Goal: Task Accomplishment & Management: Manage account settings

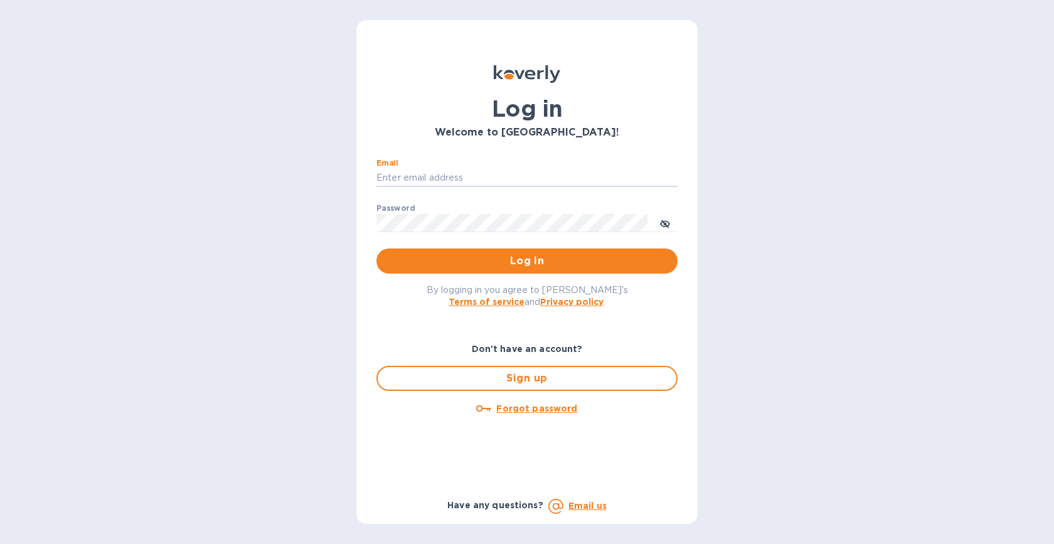
type input "[EMAIL_ADDRESS][DOMAIN_NAME]"
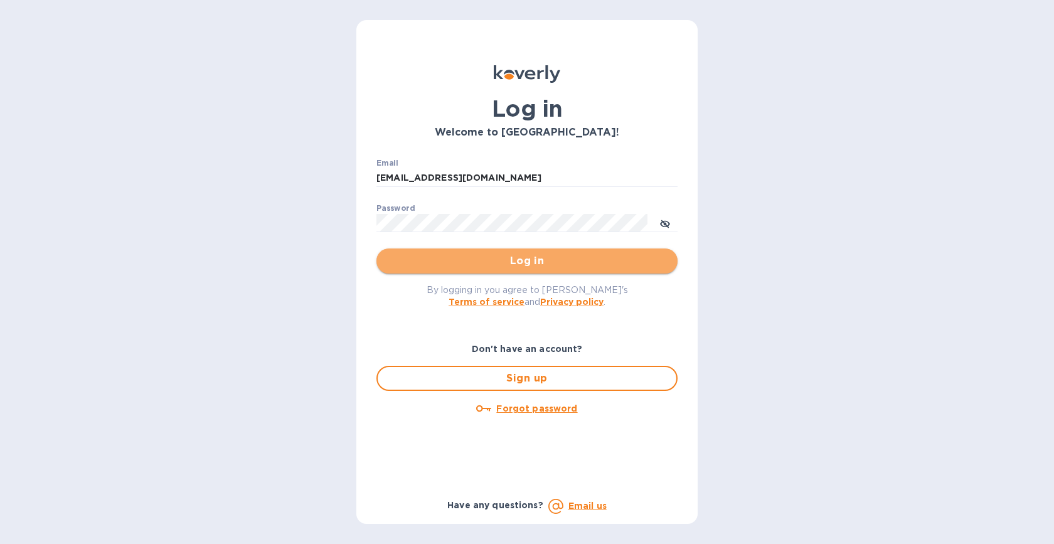
click at [480, 266] on span "Log in" at bounding box center [526, 260] width 281 height 15
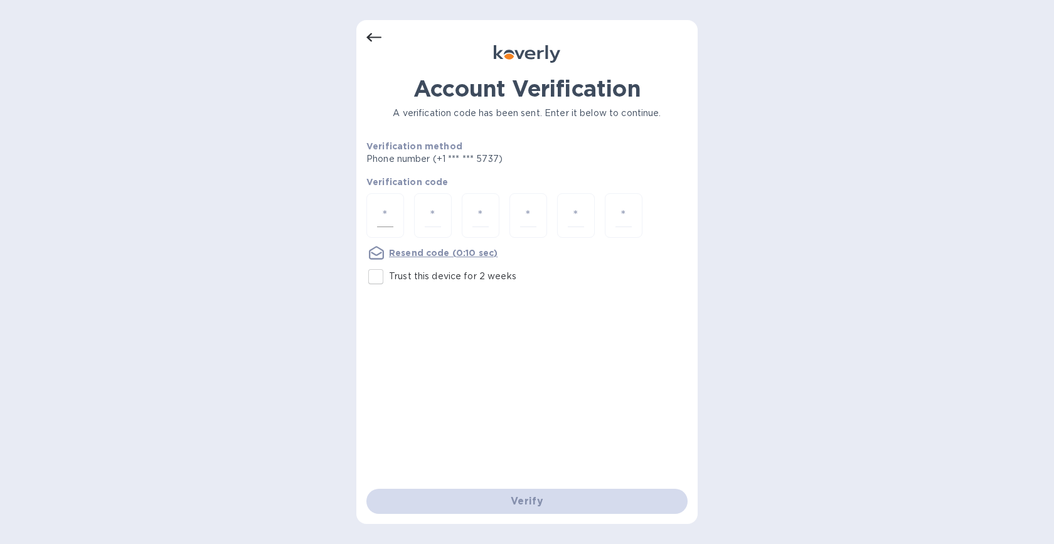
click at [380, 223] on input "number" at bounding box center [385, 215] width 16 height 23
type input "9"
type input "2"
type input "6"
type input "7"
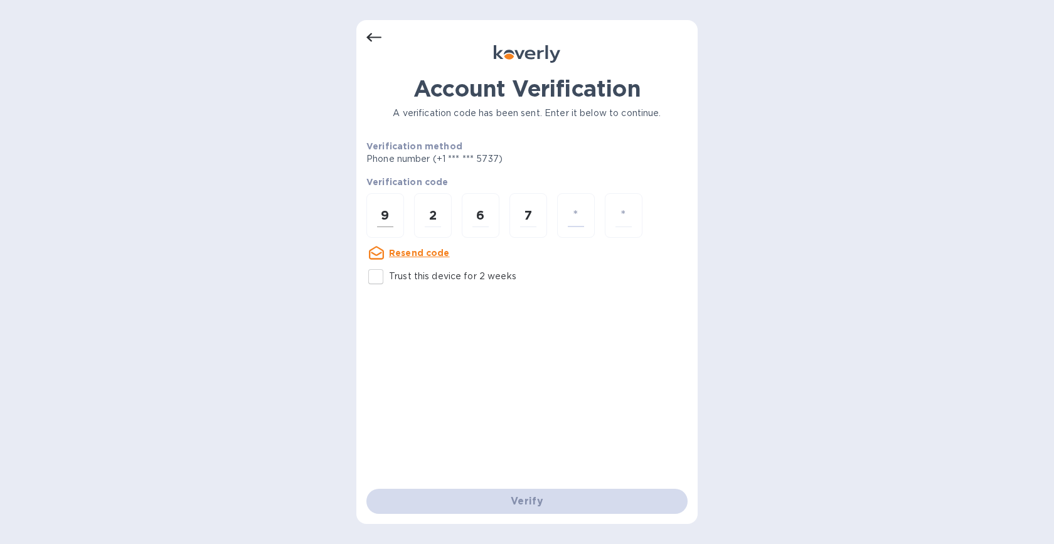
type input "3"
click at [376, 275] on input "Trust this device for 2 weeks" at bounding box center [376, 276] width 26 height 26
checkbox input "true"
click at [617, 215] on input "number" at bounding box center [623, 215] width 16 height 23
type input "5"
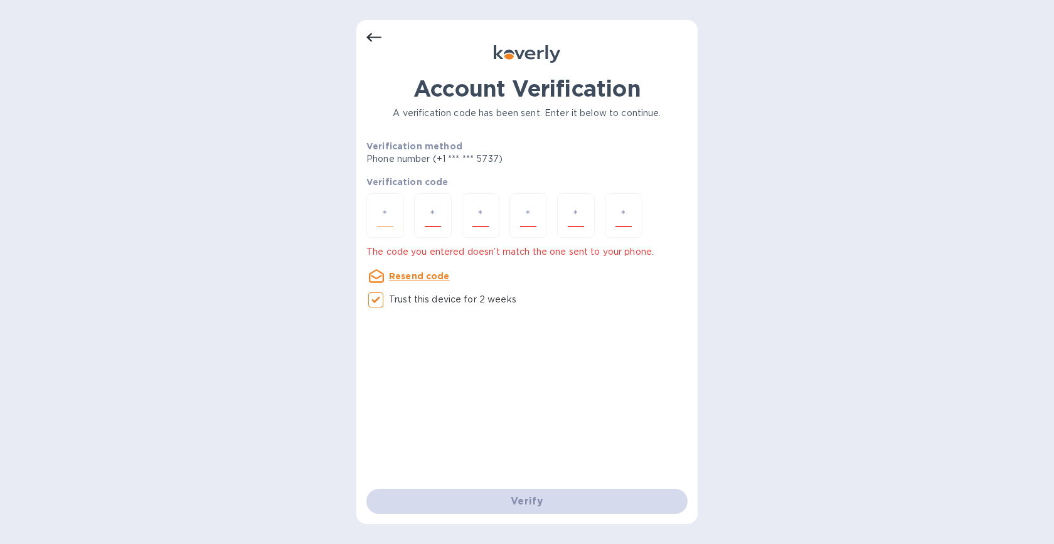
click at [386, 217] on input "number" at bounding box center [385, 215] width 16 height 23
type input "9"
type input "2"
type input "6"
type input "7"
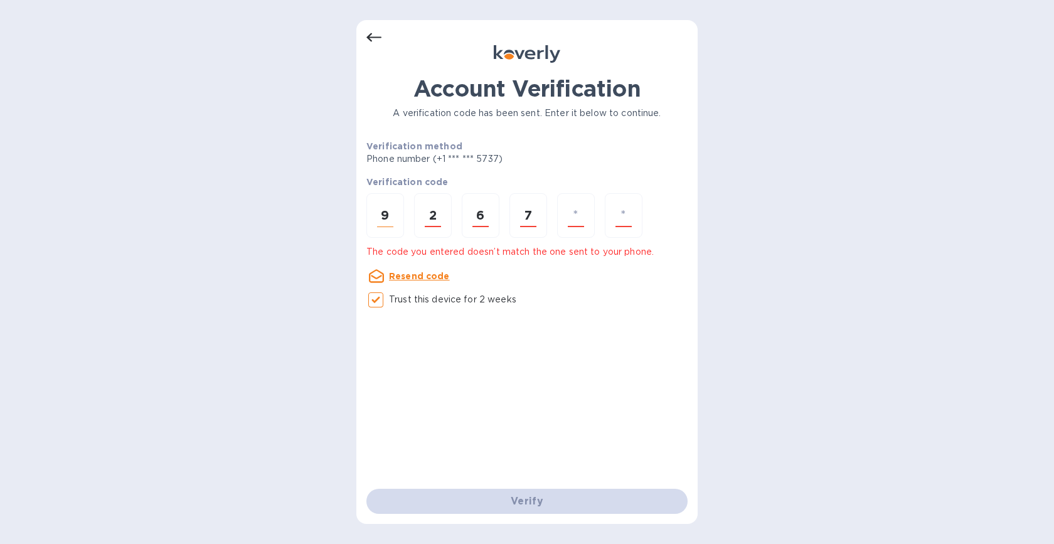
type input "3"
type input "6"
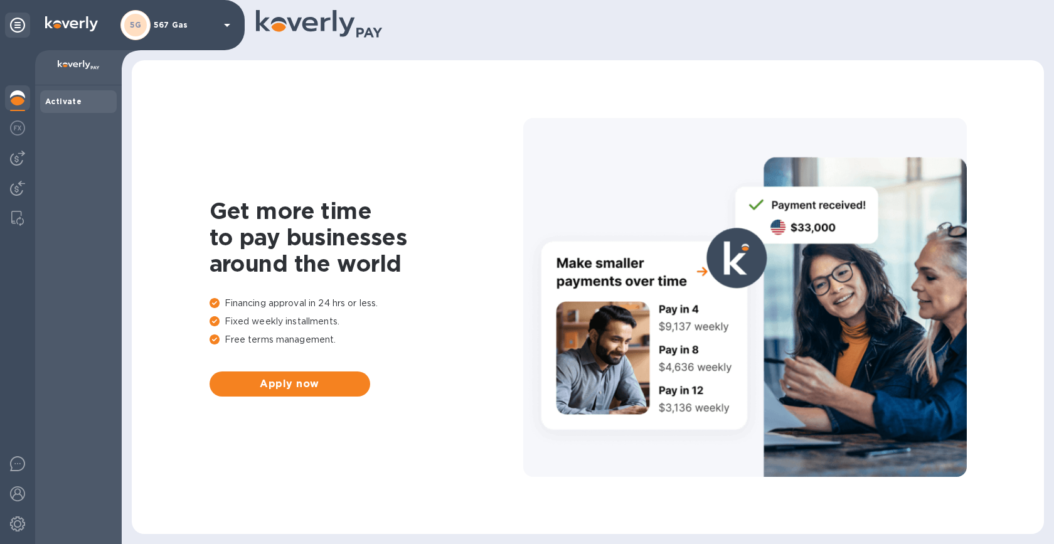
click at [179, 24] on p "567 Gas" at bounding box center [185, 25] width 63 height 9
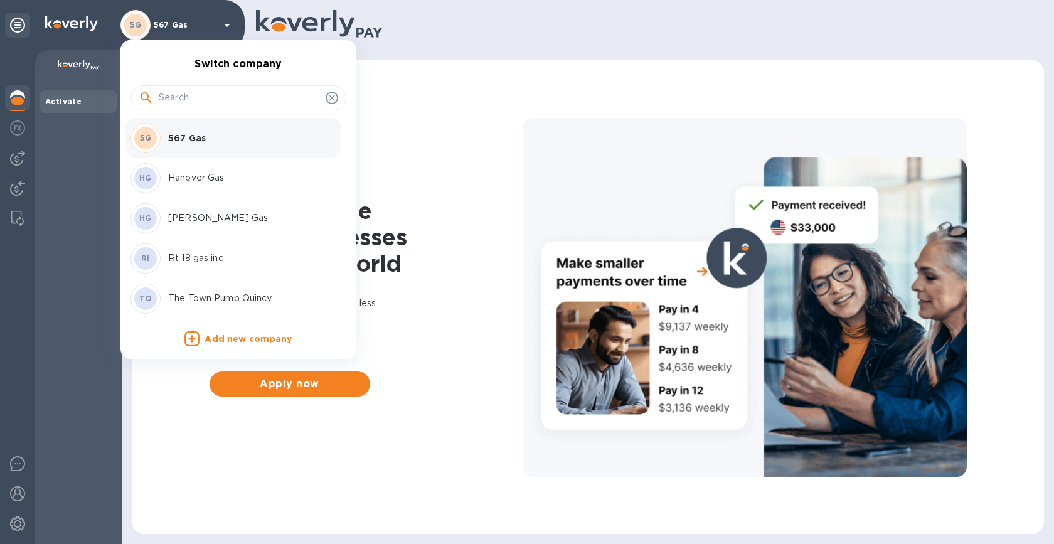
click at [178, 181] on p "Hanover Gas" at bounding box center [247, 177] width 158 height 13
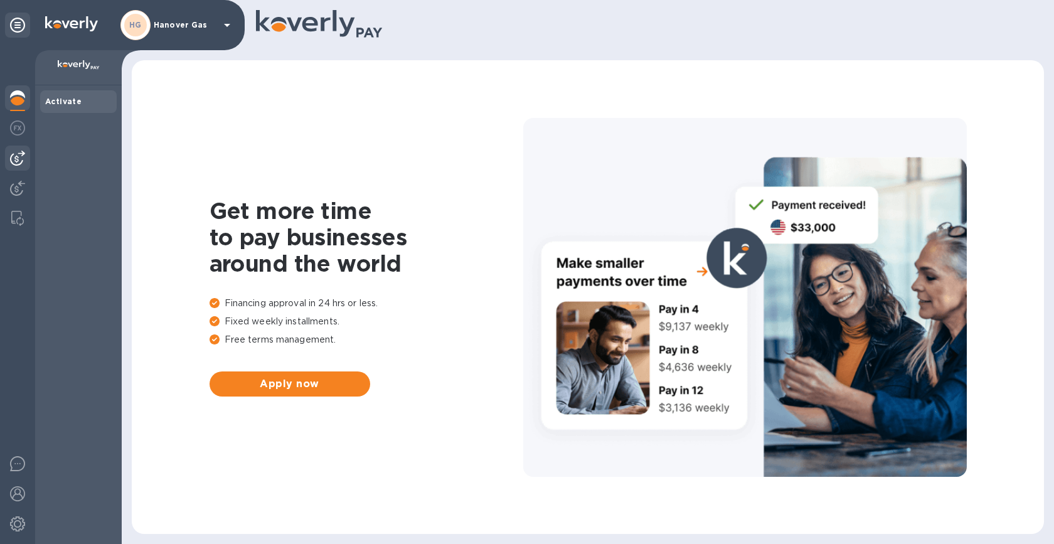
click at [23, 157] on img at bounding box center [17, 158] width 15 height 15
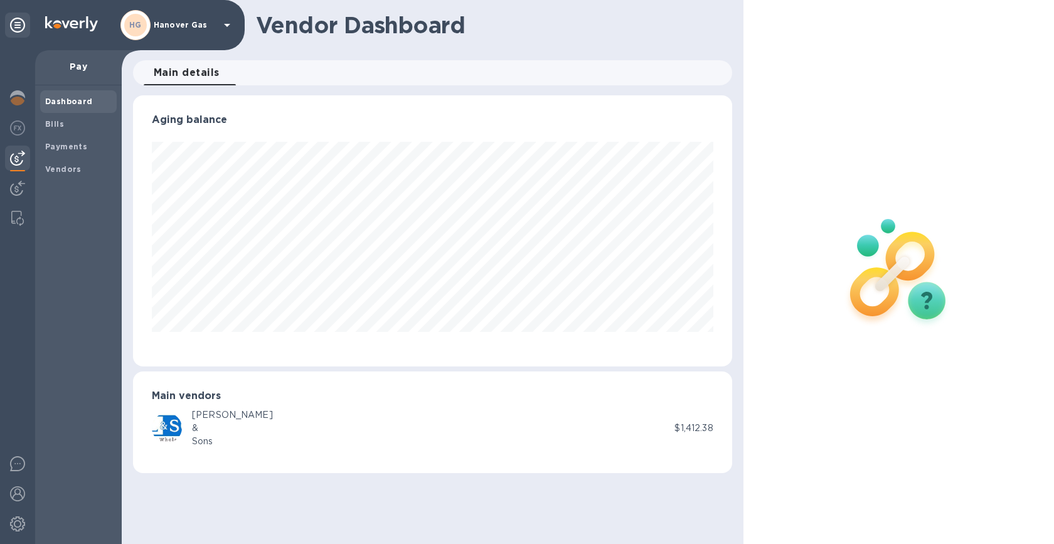
scroll to position [271, 599]
click at [53, 130] on div "Bills" at bounding box center [78, 124] width 77 height 23
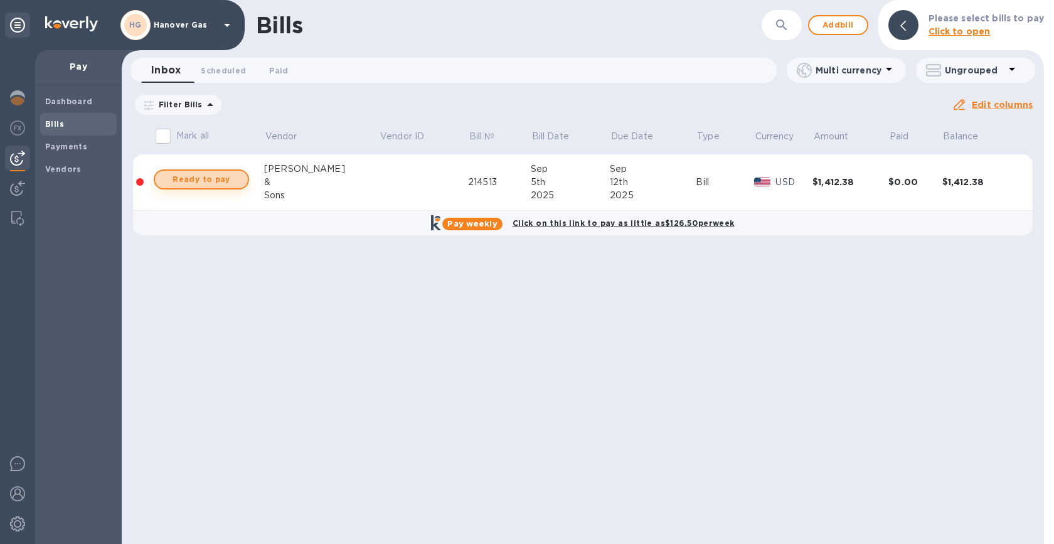
click at [175, 183] on span "Ready to pay" at bounding box center [201, 179] width 73 height 15
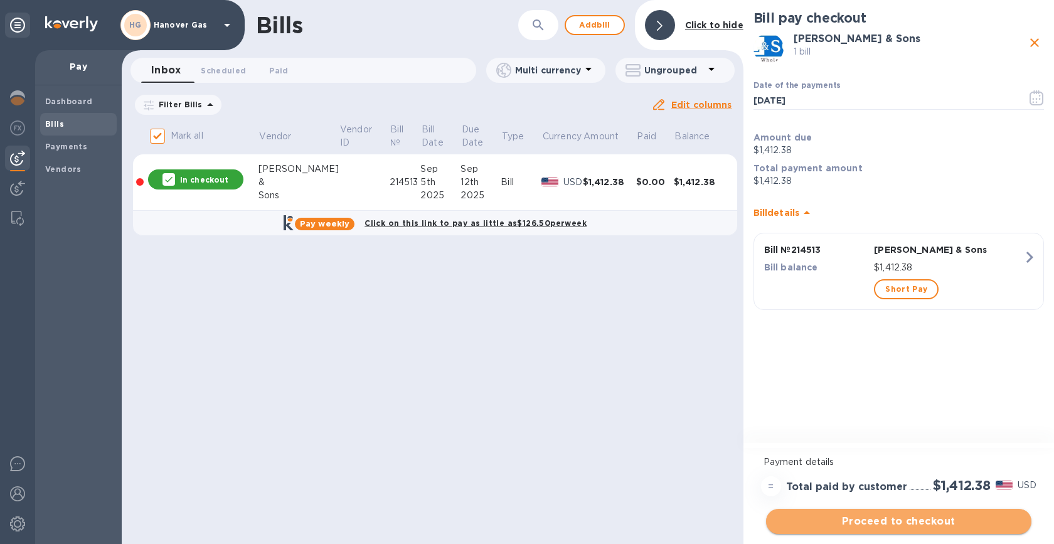
click at [843, 524] on span "Proceed to checkout" at bounding box center [898, 521] width 245 height 15
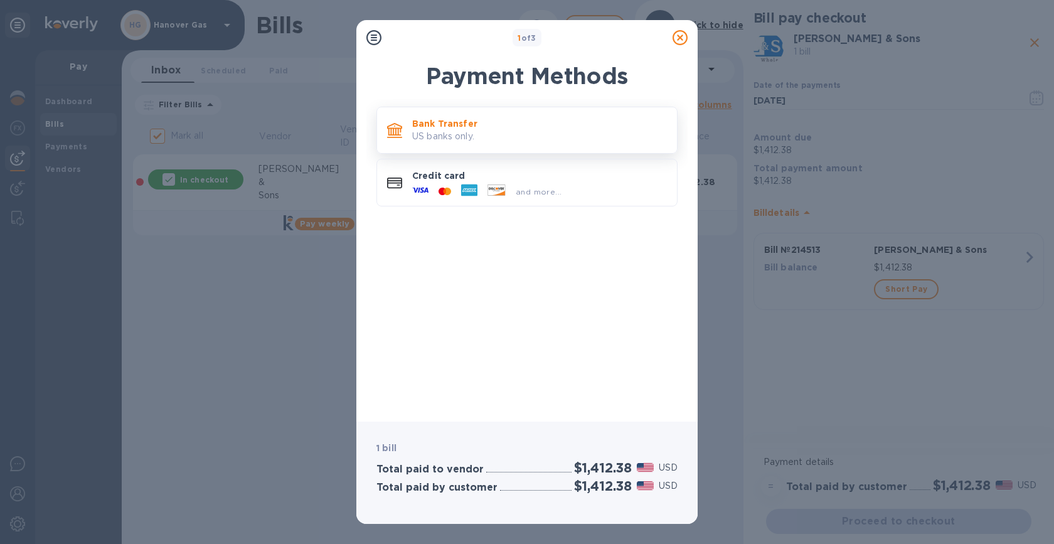
click at [607, 142] on p "US banks only." at bounding box center [539, 136] width 255 height 13
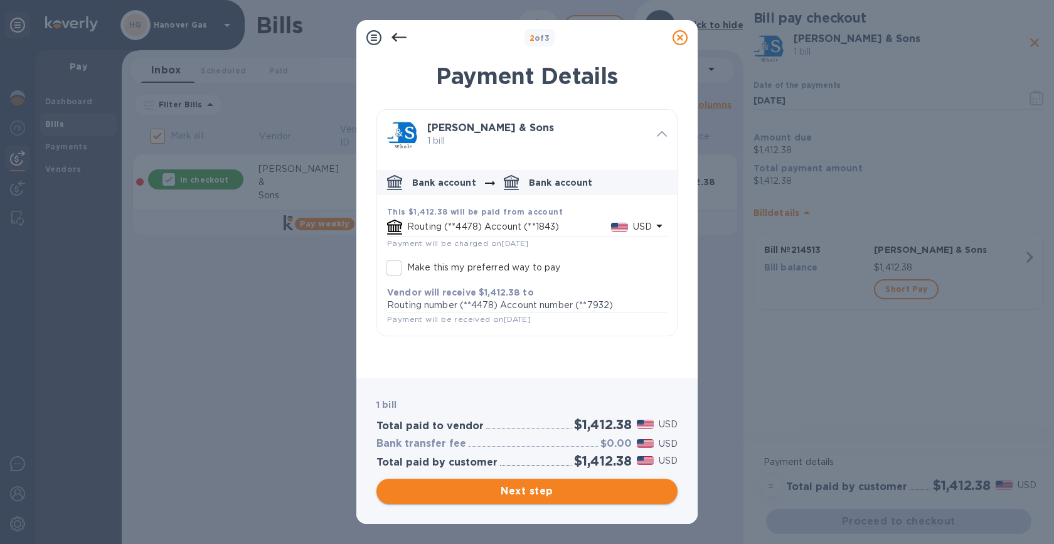
click at [574, 498] on span "Next step" at bounding box center [526, 491] width 281 height 15
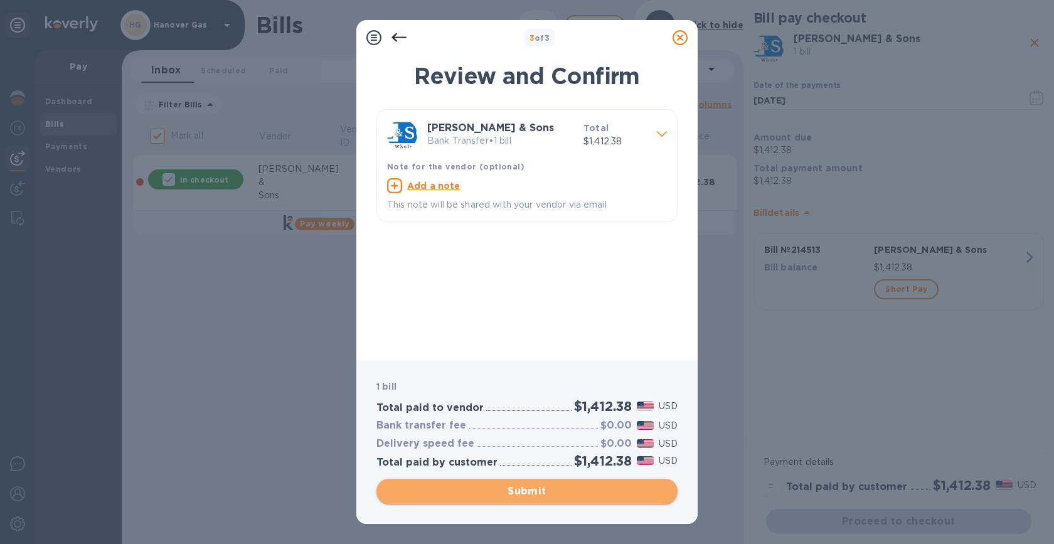
click at [574, 498] on span "Submit" at bounding box center [526, 491] width 281 height 15
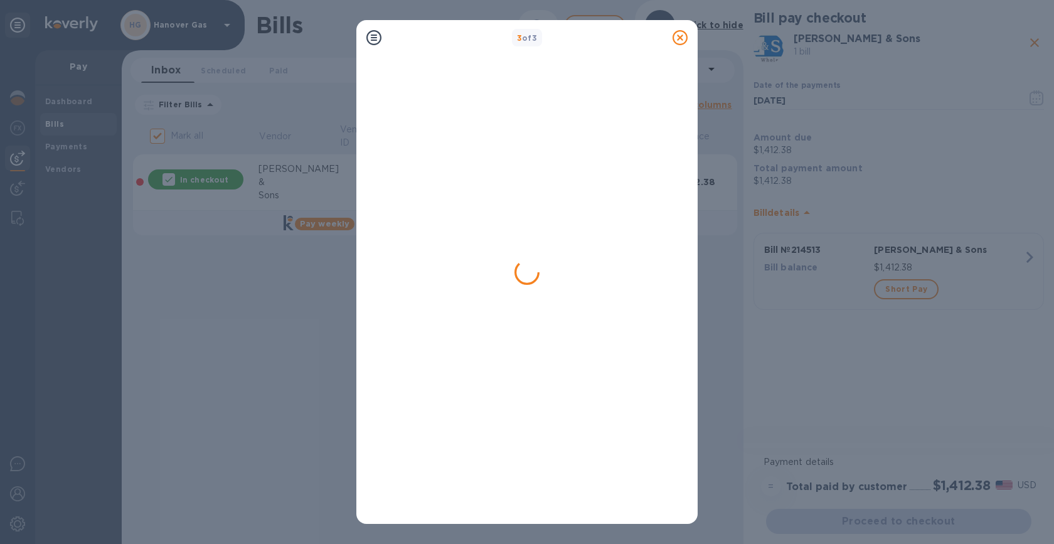
checkbox input "false"
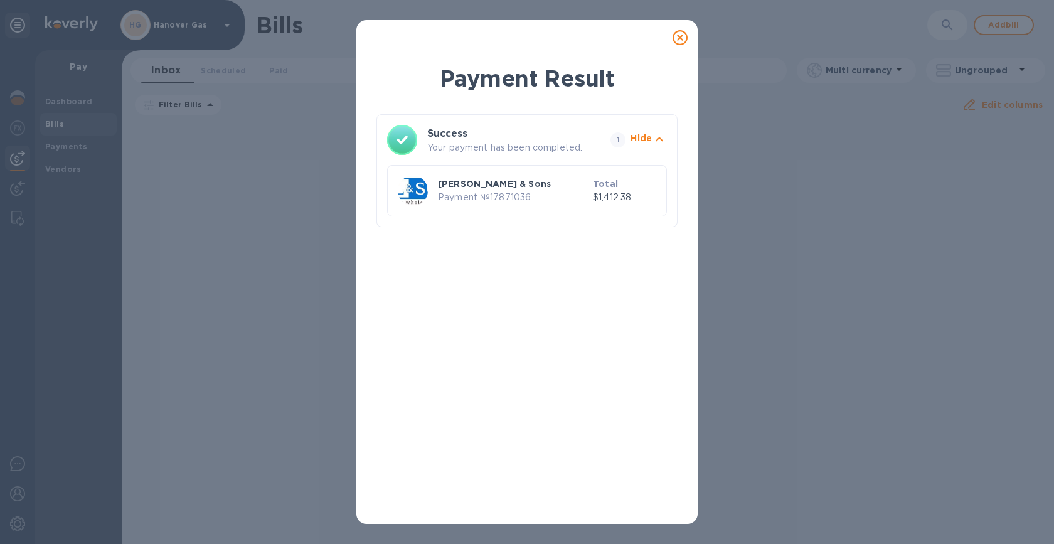
click at [682, 38] on icon at bounding box center [680, 37] width 15 height 15
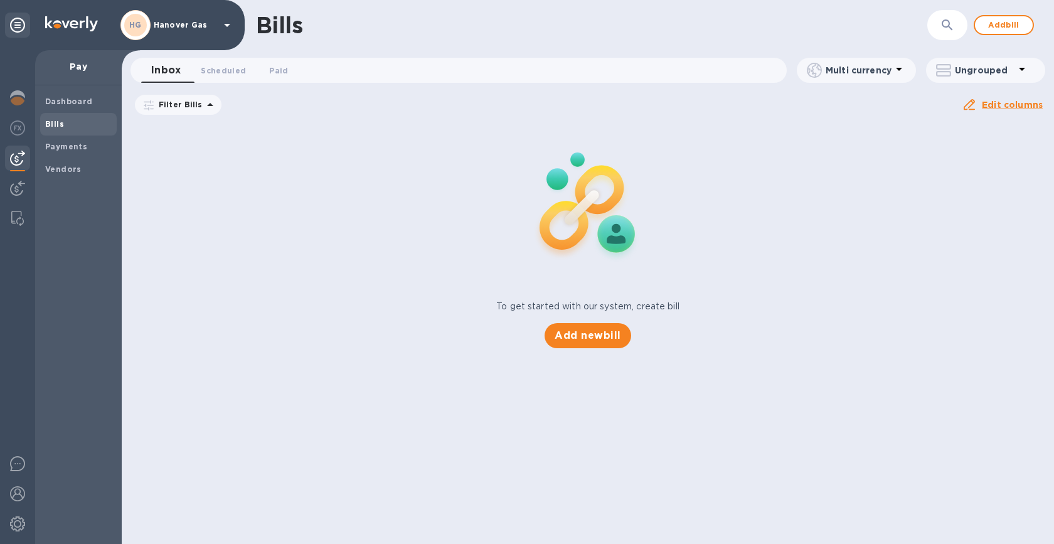
click at [189, 22] on p "Hanover Gas" at bounding box center [185, 25] width 63 height 9
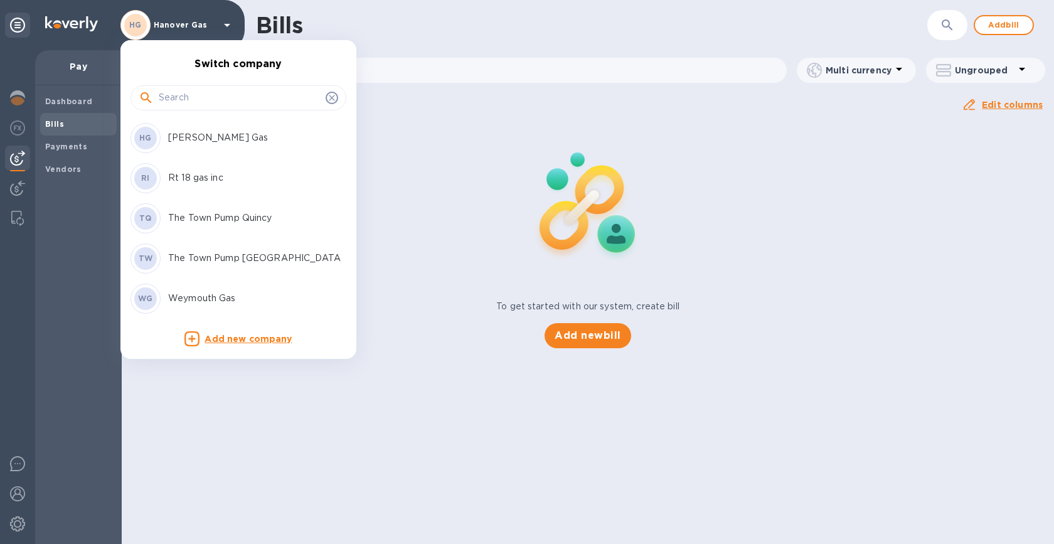
scroll to position [80, 0]
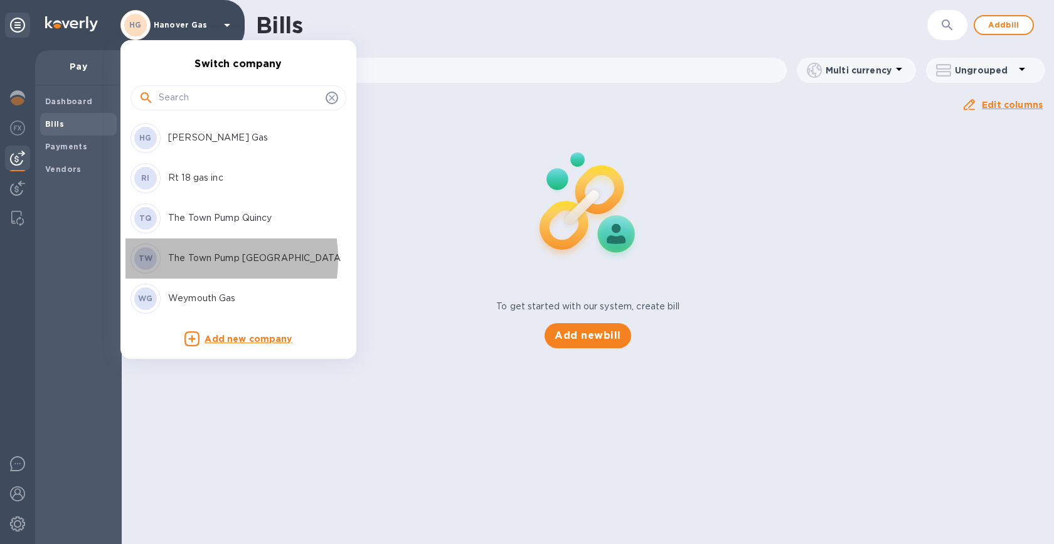
click at [191, 259] on p "The Town Pump Weymouth" at bounding box center [247, 258] width 158 height 13
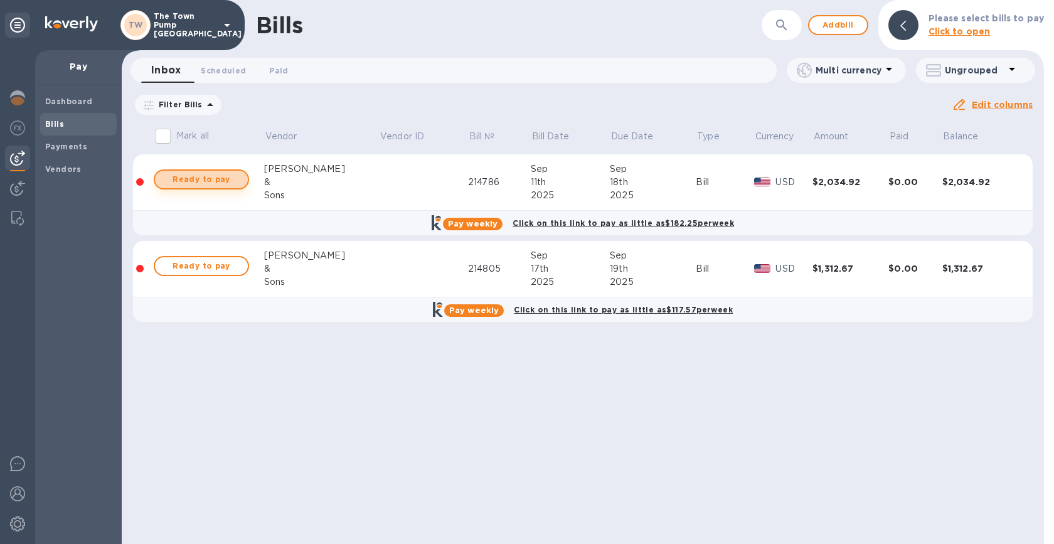
click at [194, 183] on span "Ready to pay" at bounding box center [201, 179] width 73 height 15
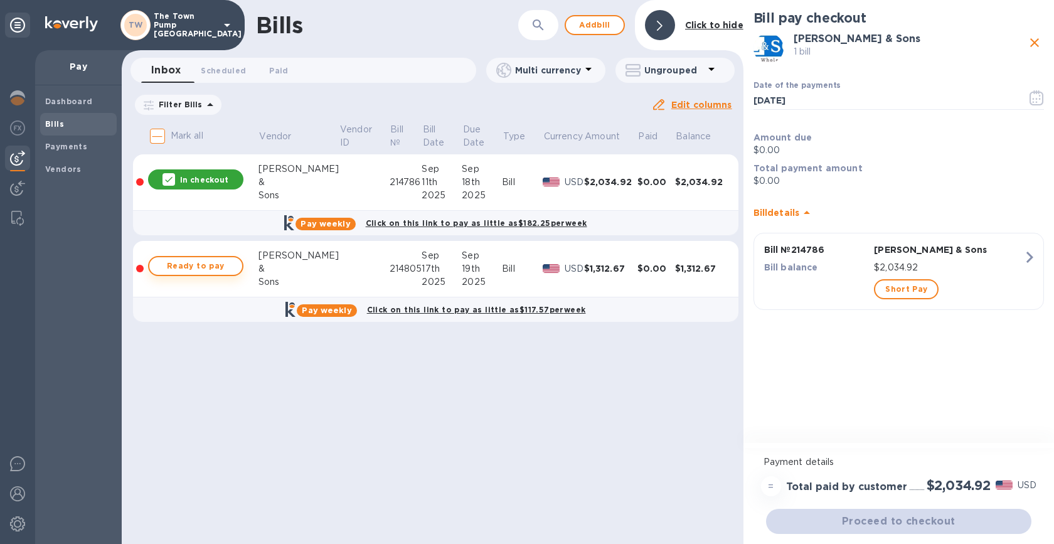
click at [184, 269] on span "Ready to pay" at bounding box center [195, 265] width 73 height 15
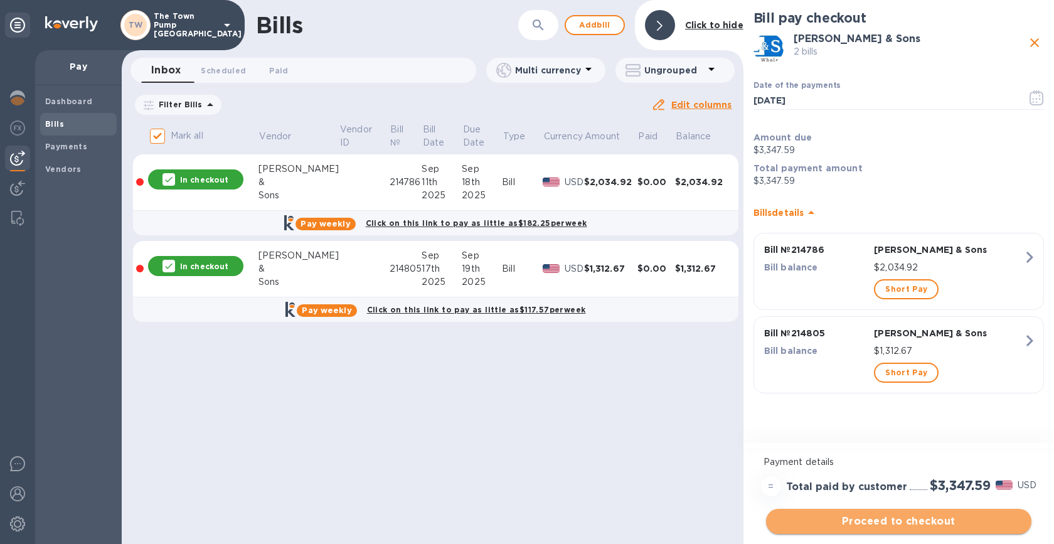
click at [868, 523] on span "Proceed to checkout" at bounding box center [898, 521] width 245 height 15
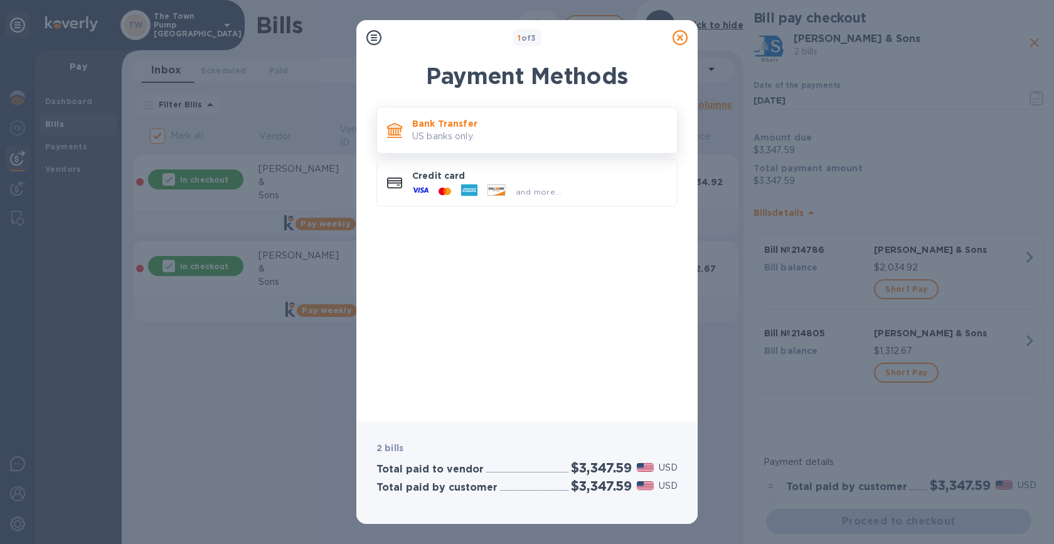
click at [556, 131] on p "US banks only." at bounding box center [539, 136] width 255 height 13
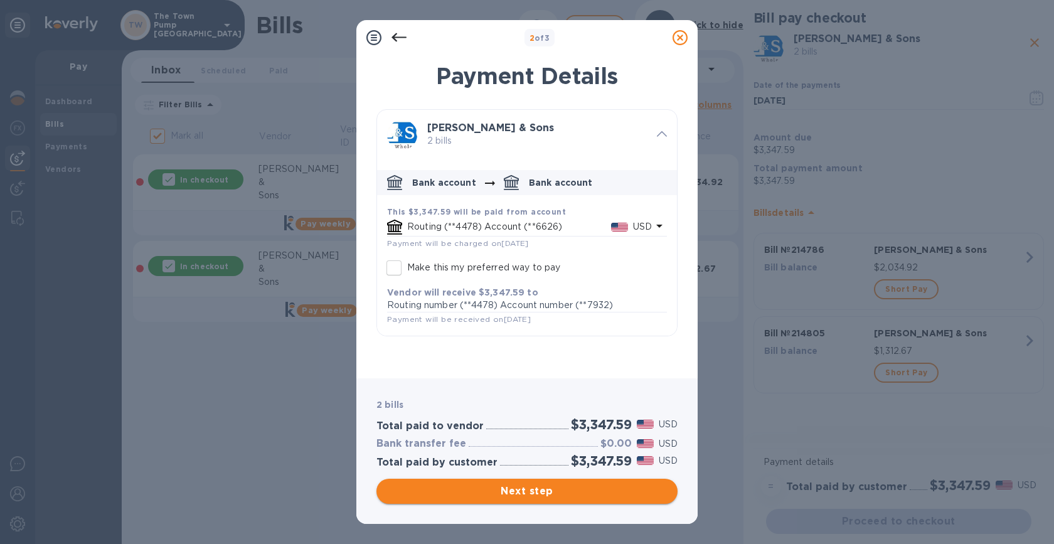
click at [542, 492] on span "Next step" at bounding box center [526, 491] width 281 height 15
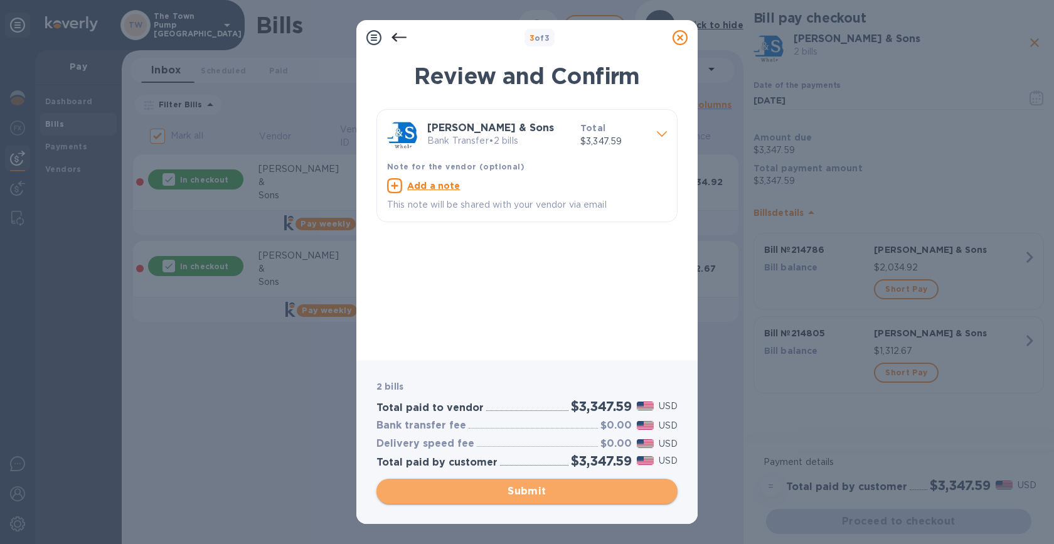
click at [542, 492] on span "Submit" at bounding box center [526, 491] width 281 height 15
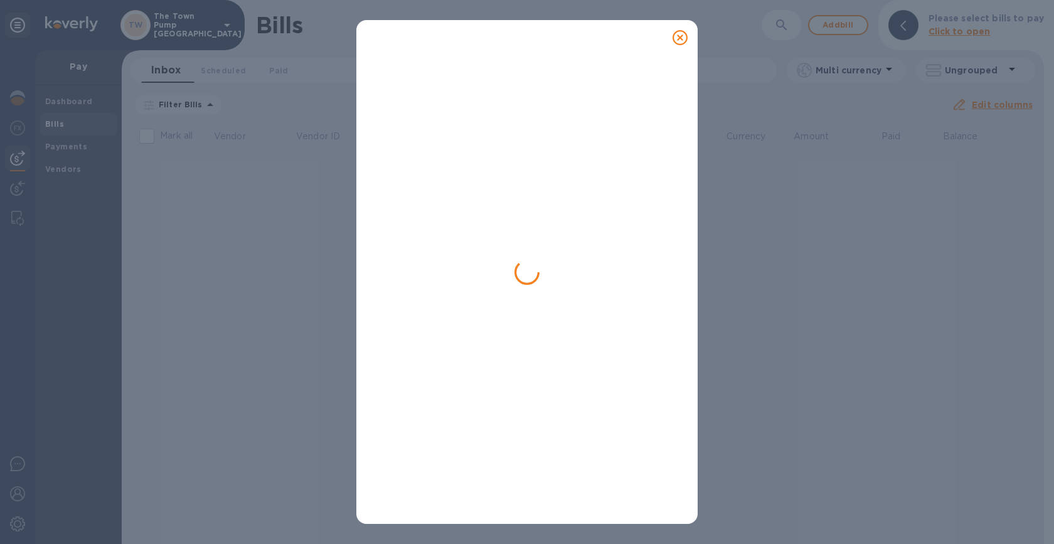
checkbox input "false"
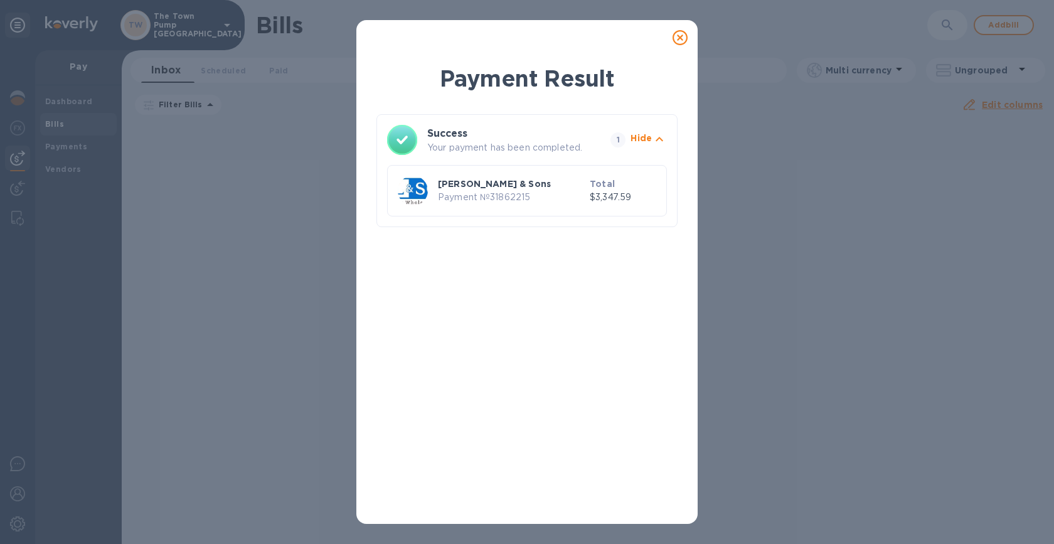
click at [676, 37] on icon at bounding box center [680, 37] width 15 height 15
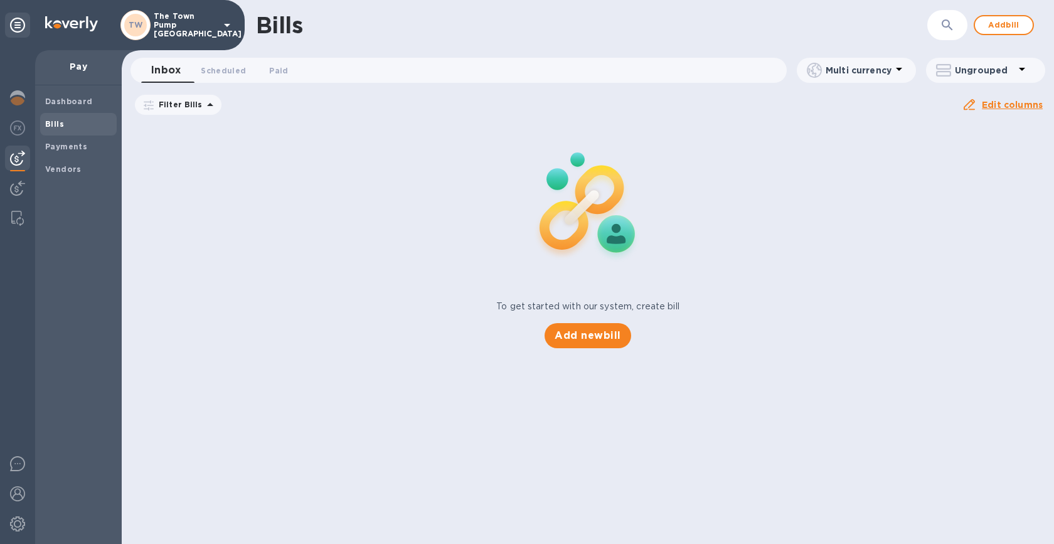
click at [176, 29] on p "The Town Pump Weymouth" at bounding box center [185, 25] width 63 height 26
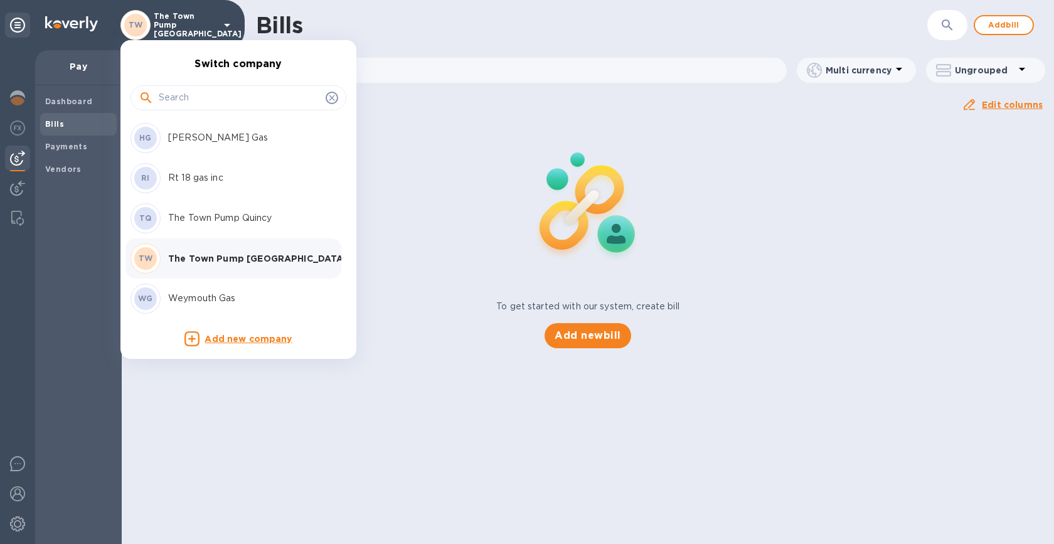
scroll to position [80, 0]
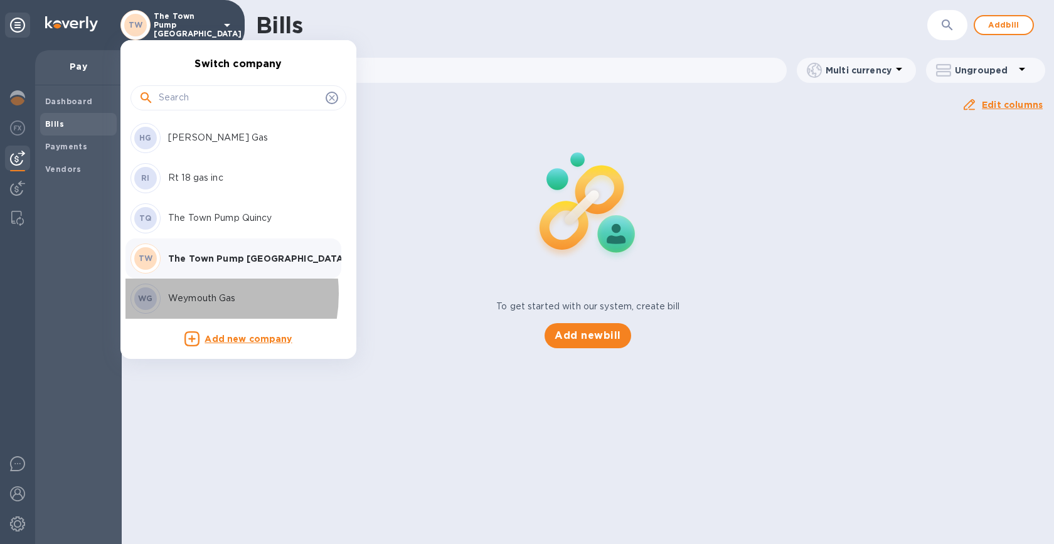
click at [188, 294] on p "Weymouth Gas" at bounding box center [247, 298] width 158 height 13
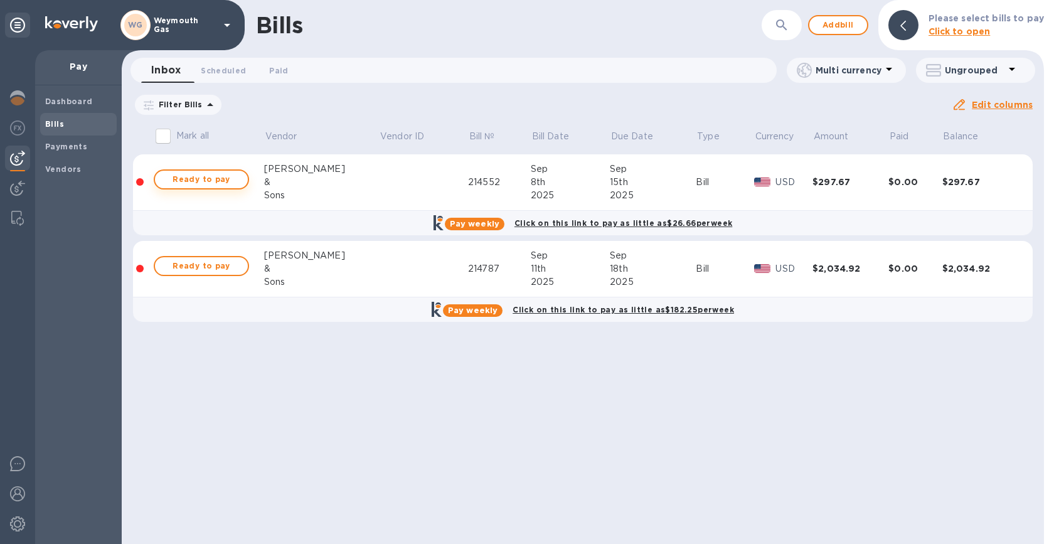
click at [204, 183] on span "Ready to pay" at bounding box center [201, 179] width 73 height 15
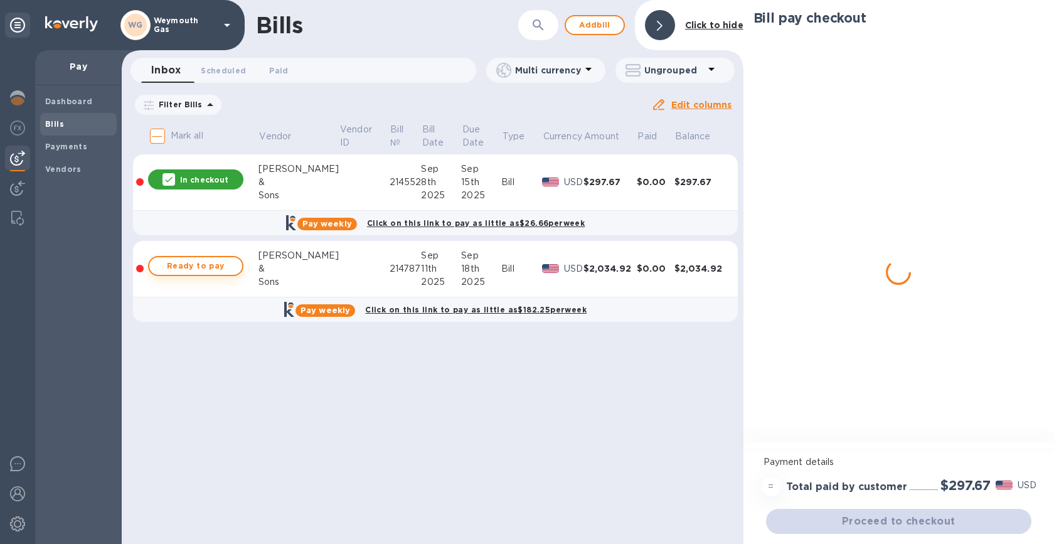
click at [209, 265] on span "Ready to pay" at bounding box center [195, 265] width 73 height 15
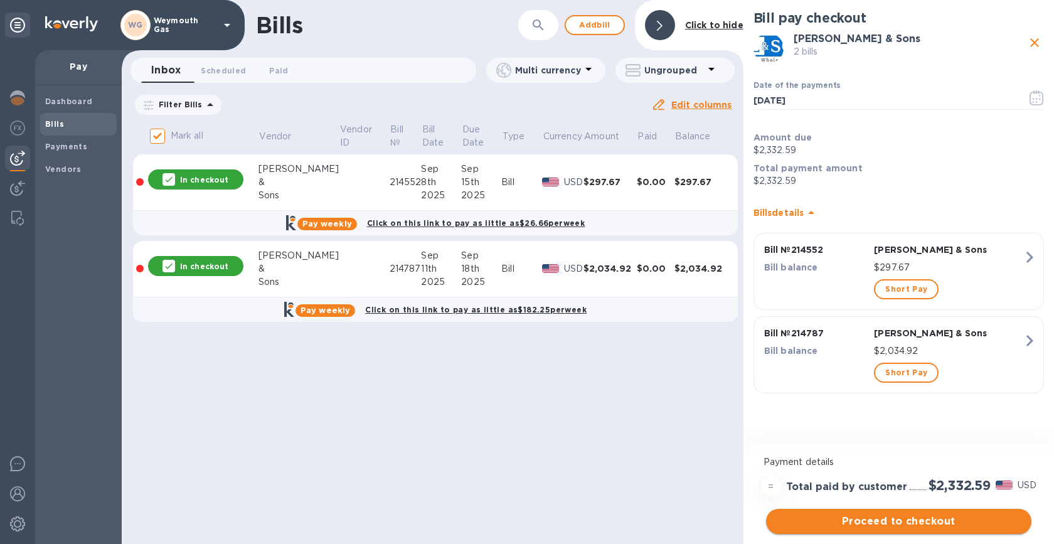
click at [880, 518] on span "Proceed to checkout" at bounding box center [898, 521] width 245 height 15
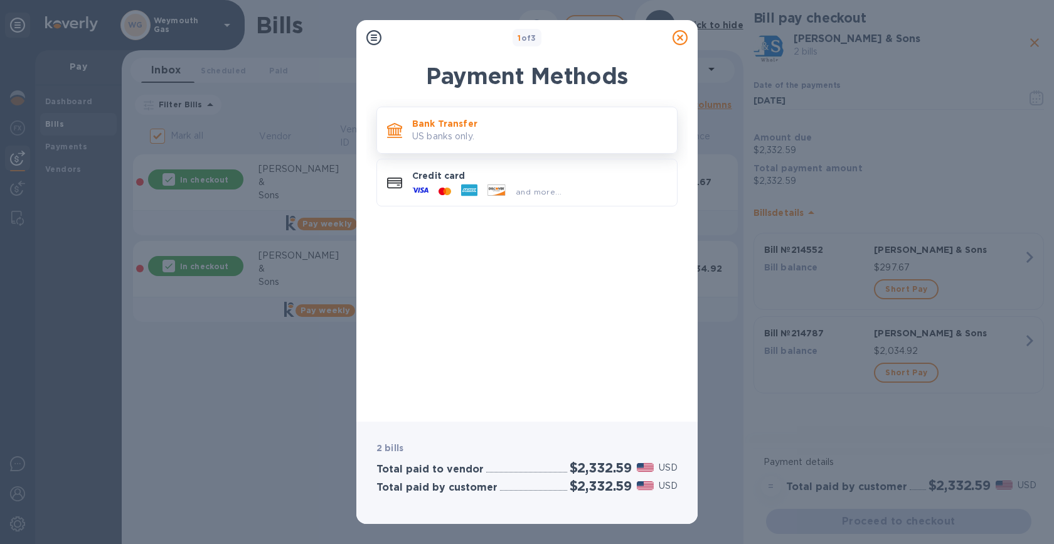
click at [587, 139] on p "US banks only." at bounding box center [539, 136] width 255 height 13
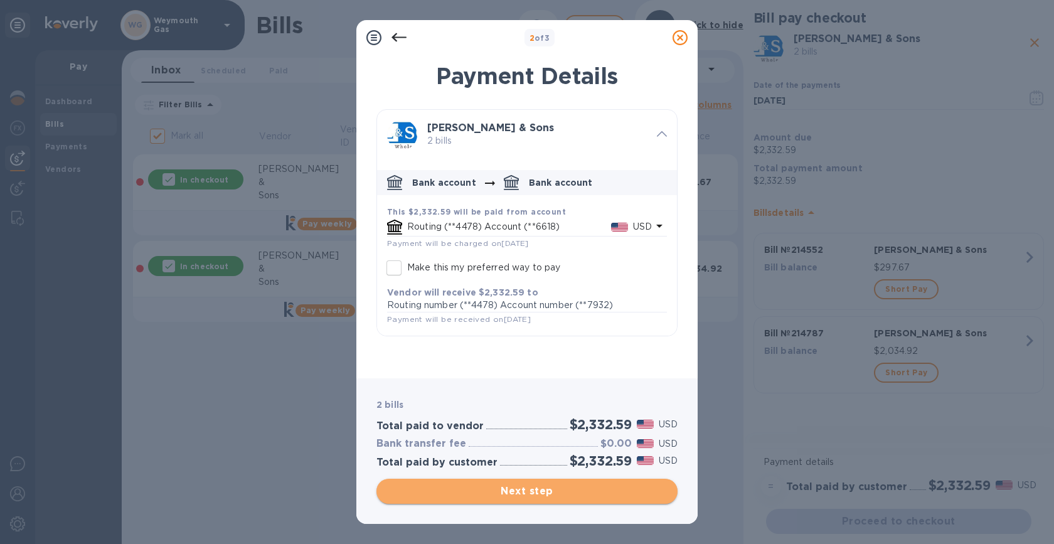
click at [540, 491] on span "Next step" at bounding box center [526, 491] width 281 height 15
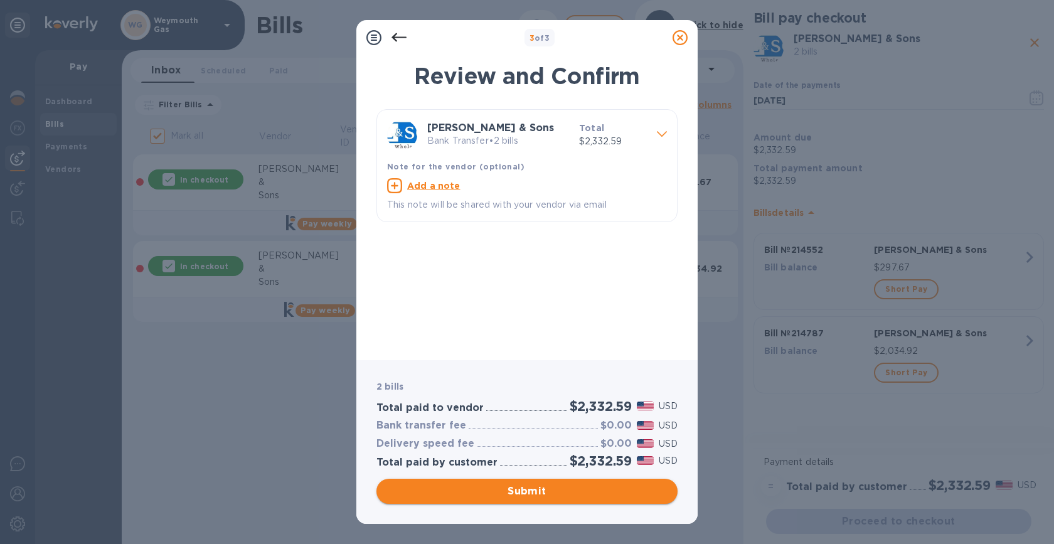
click at [540, 491] on span "Submit" at bounding box center [526, 491] width 281 height 15
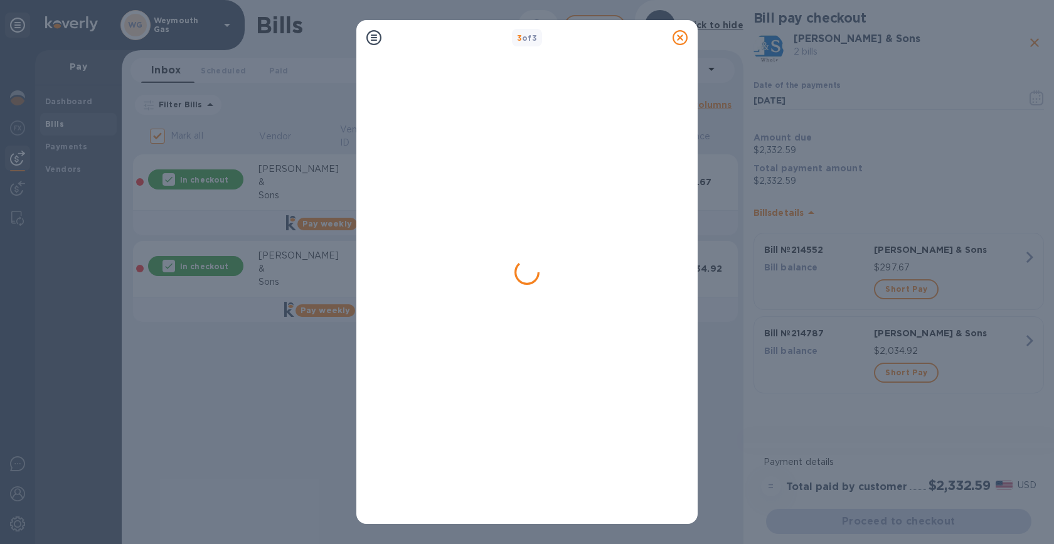
checkbox input "false"
